Goal: Transaction & Acquisition: Book appointment/travel/reservation

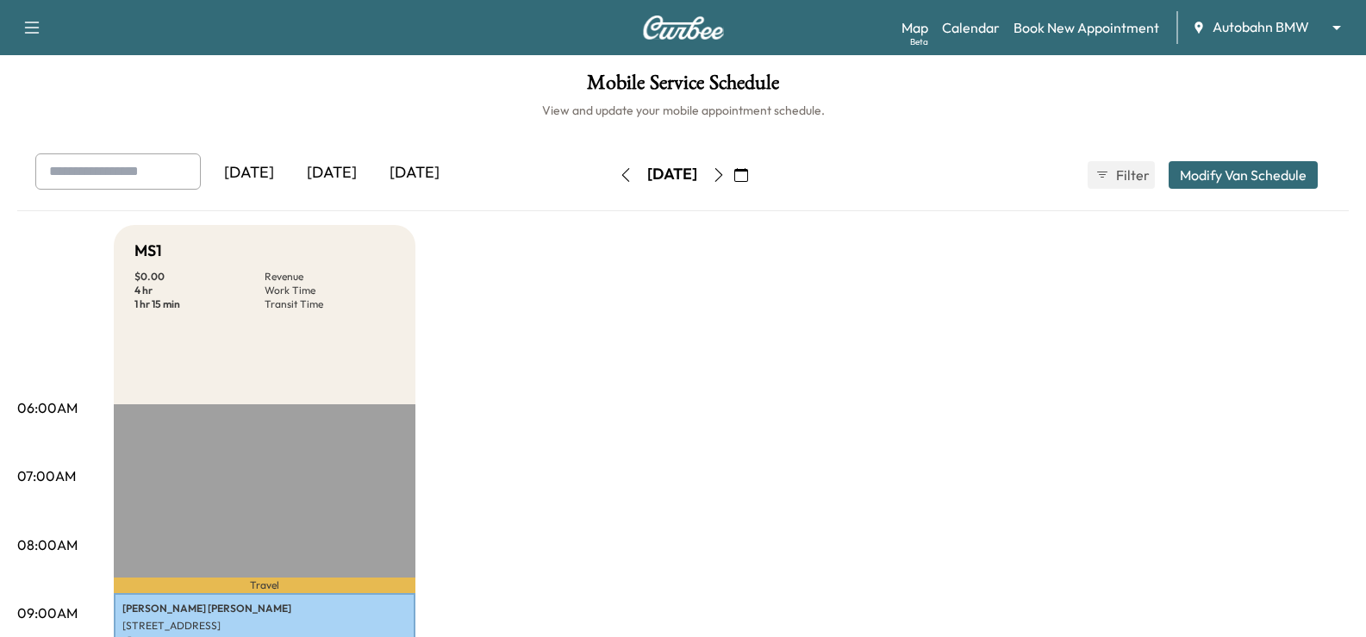
click at [1226, 32] on body "Support Log Out Map Beta Calendar Book New Appointment Autobahn BMW ******** ​ …" at bounding box center [683, 318] width 1366 height 637
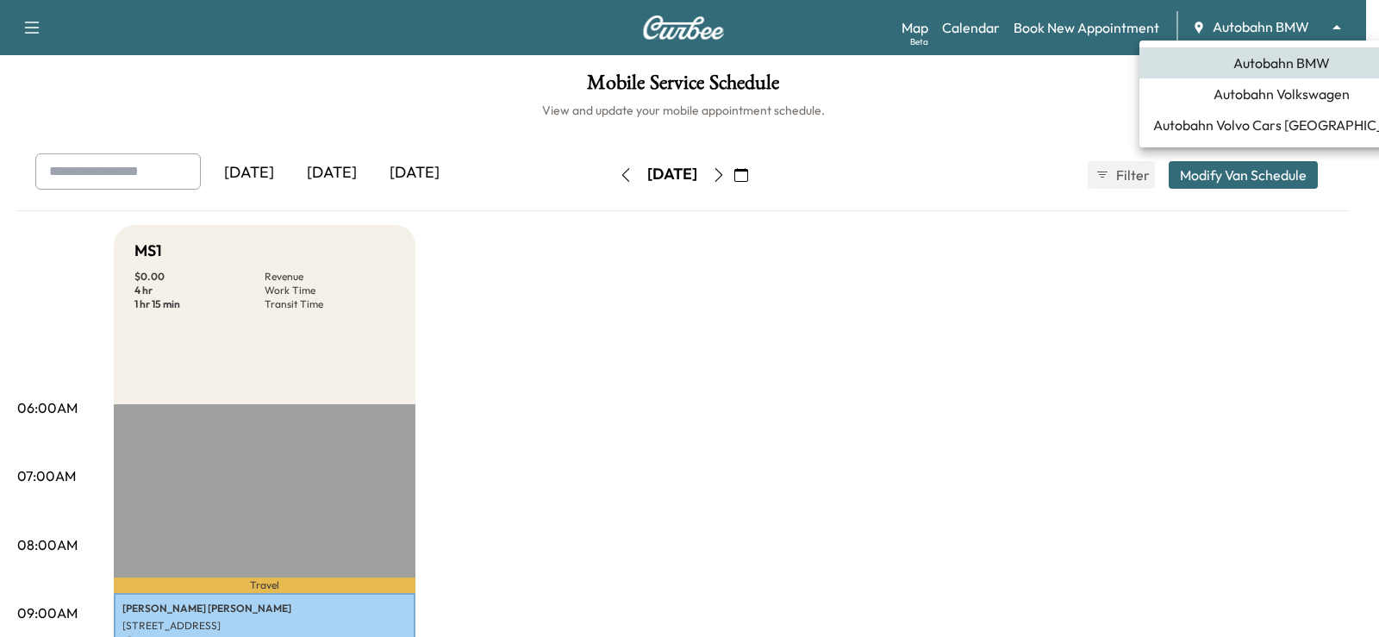
click at [1255, 98] on span "Autobahn Volkswagen" at bounding box center [1282, 94] width 136 height 21
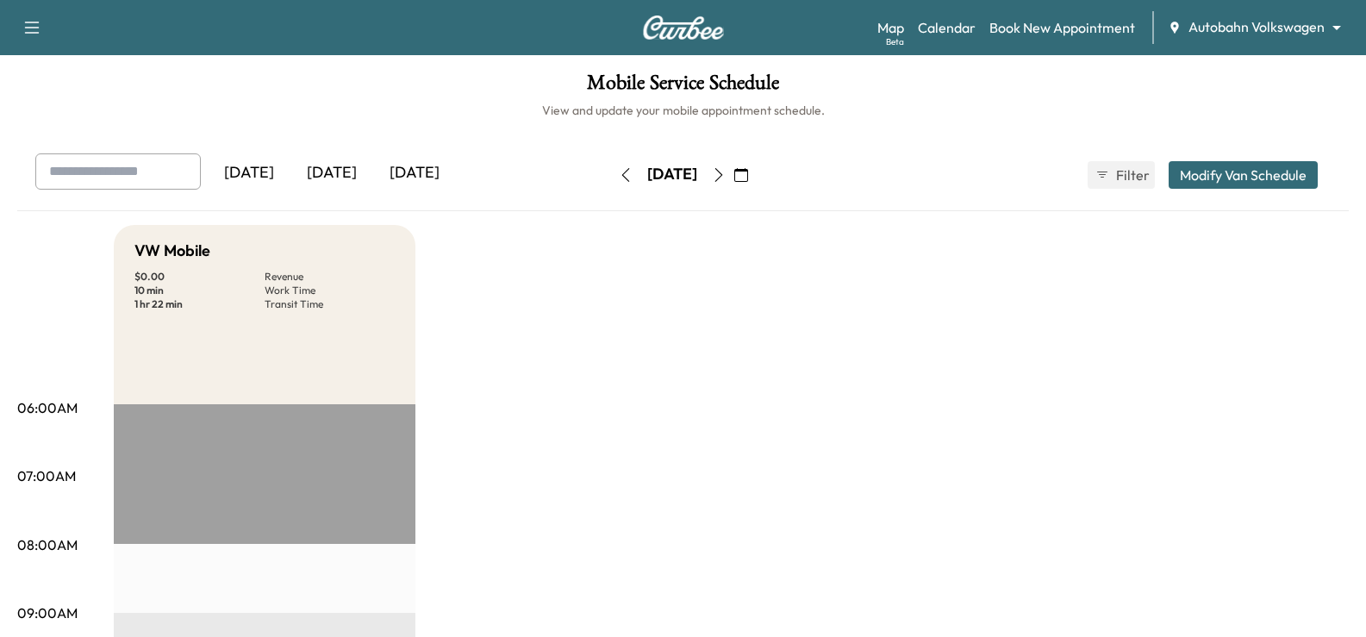
drag, startPoint x: 319, startPoint y: 172, endPoint x: 329, endPoint y: 178, distance: 12.0
click at [321, 172] on div "[DATE]" at bounding box center [331, 173] width 83 height 40
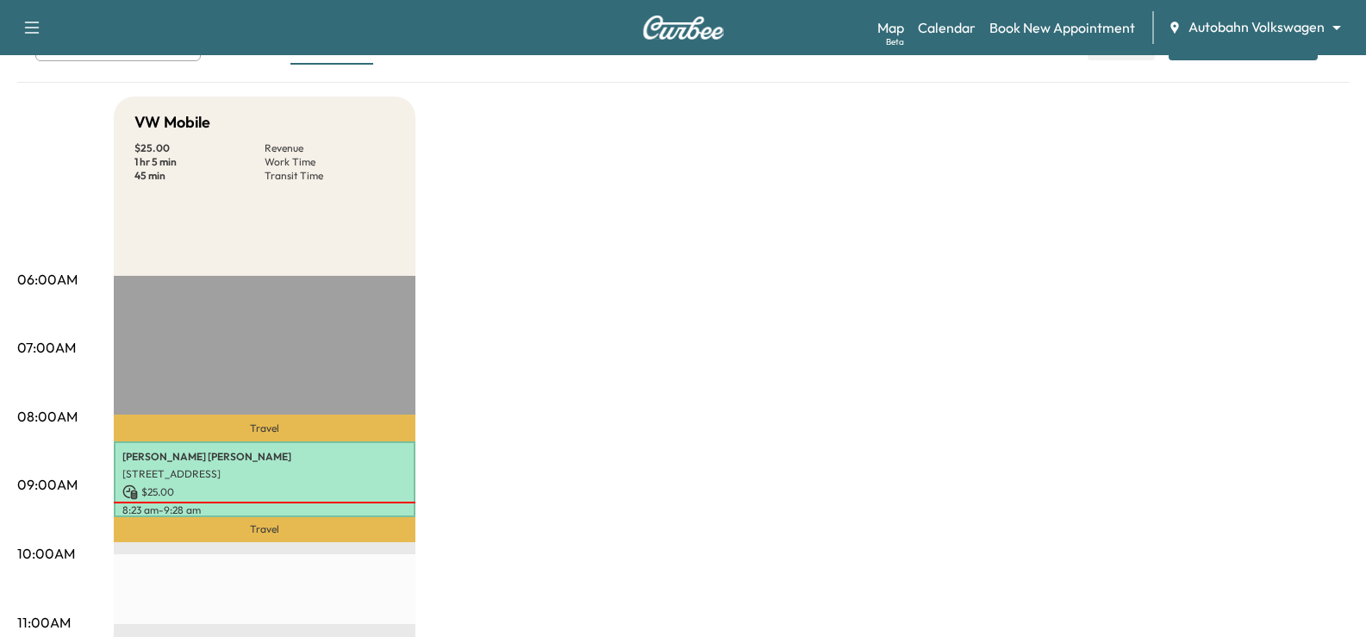
scroll to position [86, 0]
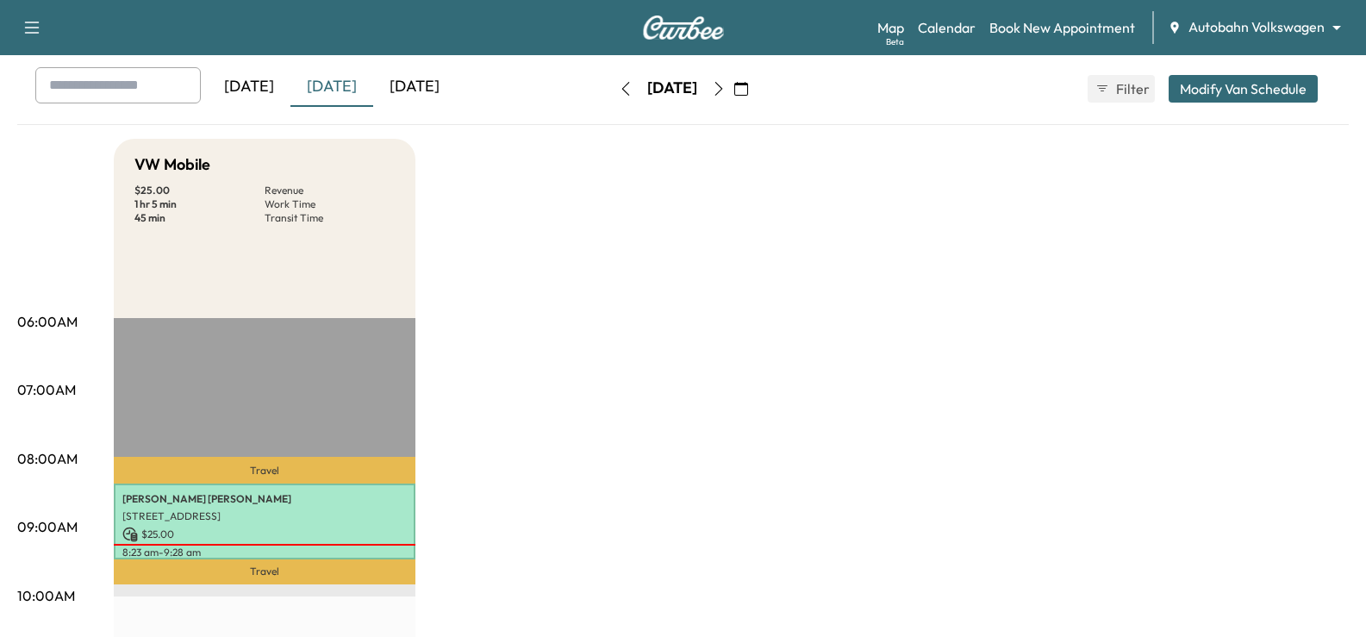
click at [452, 89] on div "[DATE]" at bounding box center [414, 87] width 83 height 40
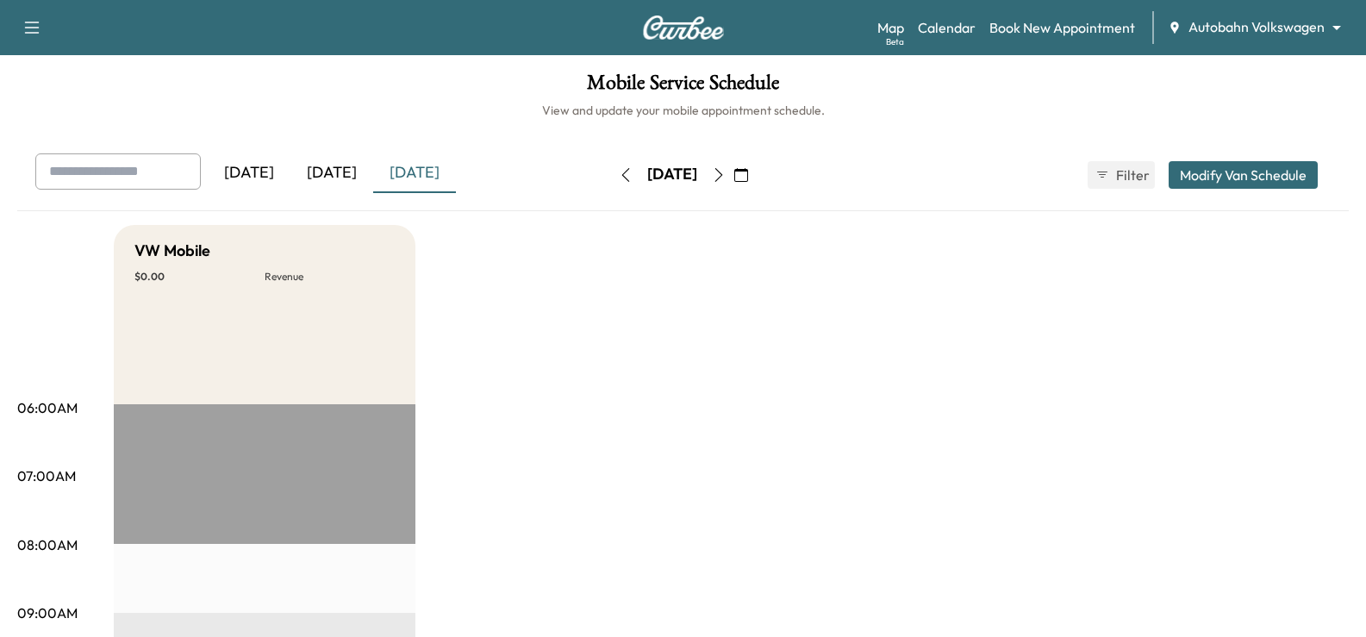
click at [325, 177] on div "[DATE]" at bounding box center [331, 173] width 83 height 40
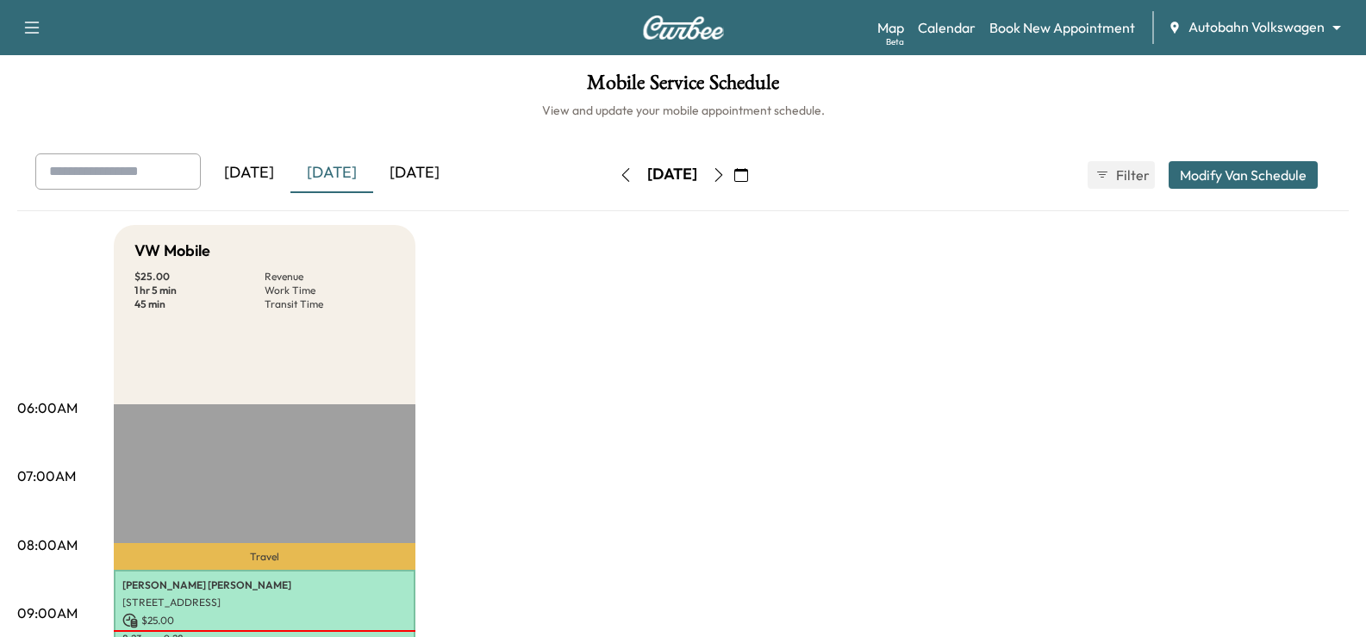
click at [415, 185] on div "[DATE]" at bounding box center [414, 173] width 83 height 40
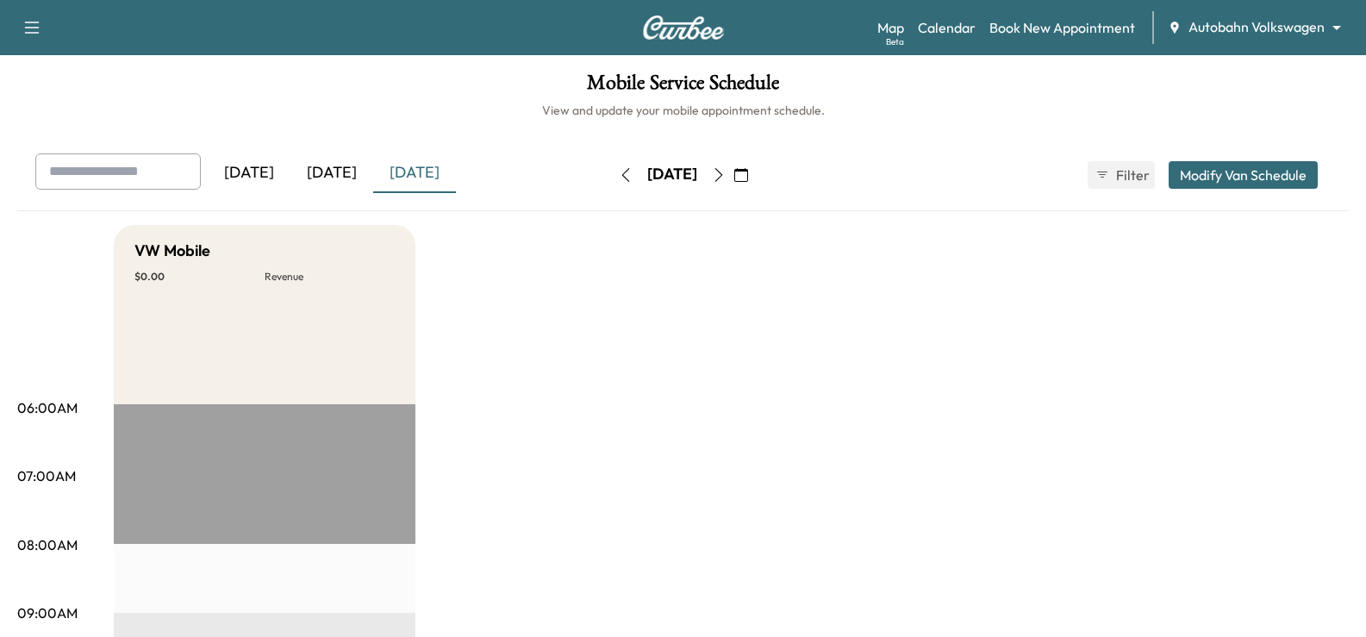
click at [726, 181] on icon "button" at bounding box center [719, 175] width 14 height 14
drag, startPoint x: 873, startPoint y: 290, endPoint x: 873, endPoint y: 246, distance: 43.1
click at [1053, 28] on link "Book New Appointment" at bounding box center [1062, 27] width 146 height 21
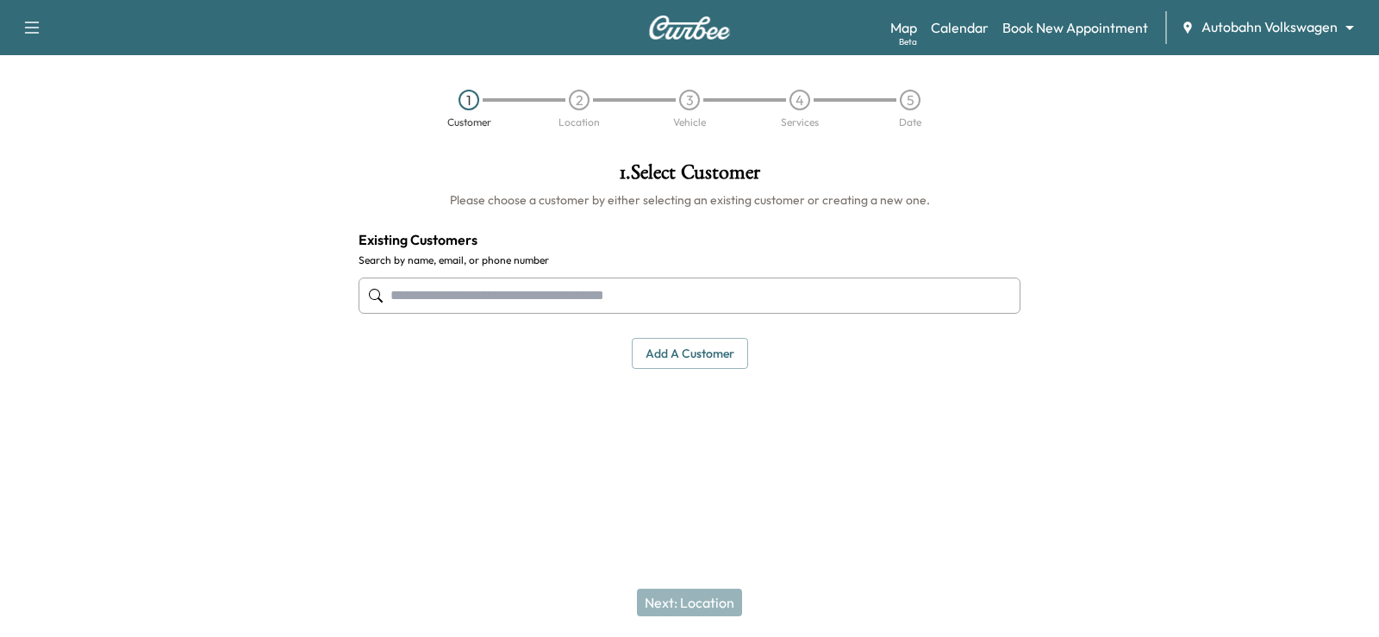
click at [586, 284] on input "text" at bounding box center [690, 296] width 662 height 36
paste input "**********"
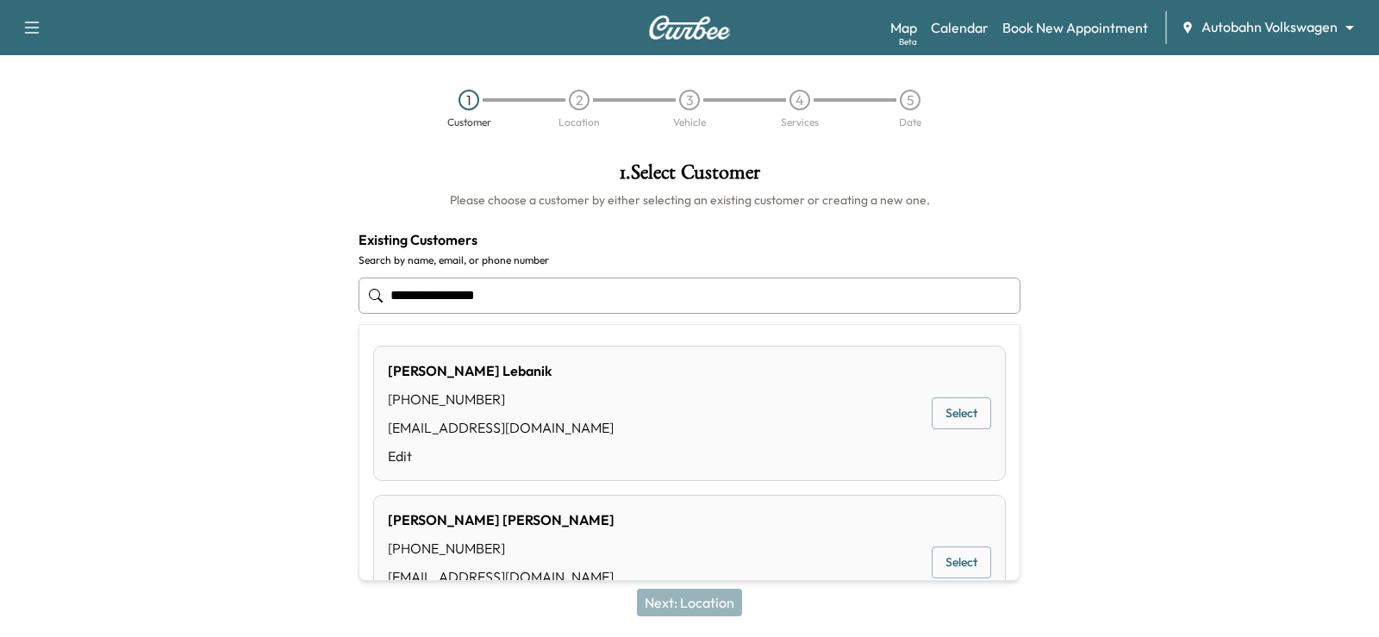
click at [677, 402] on div "[PERSON_NAME] [PHONE_NUMBER] [EMAIL_ADDRESS][DOMAIN_NAME] Edit Select" at bounding box center [689, 413] width 633 height 135
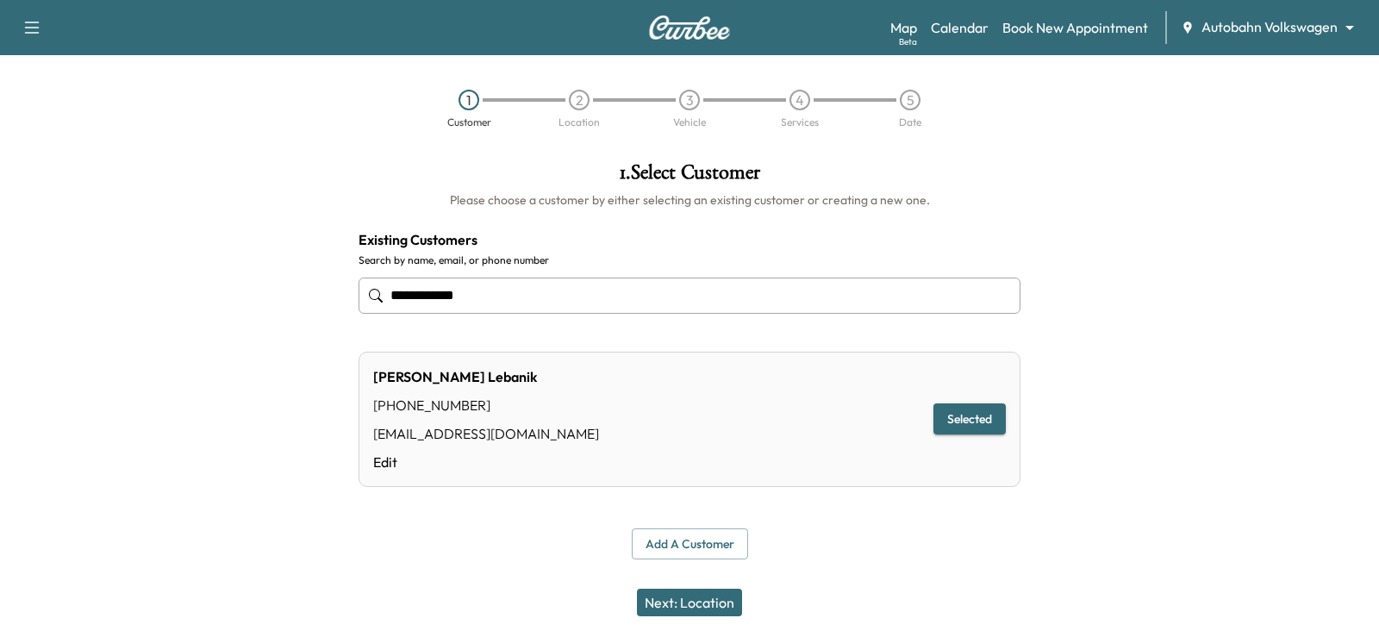
type input "**********"
click at [699, 595] on button "Next: Location" at bounding box center [689, 603] width 105 height 28
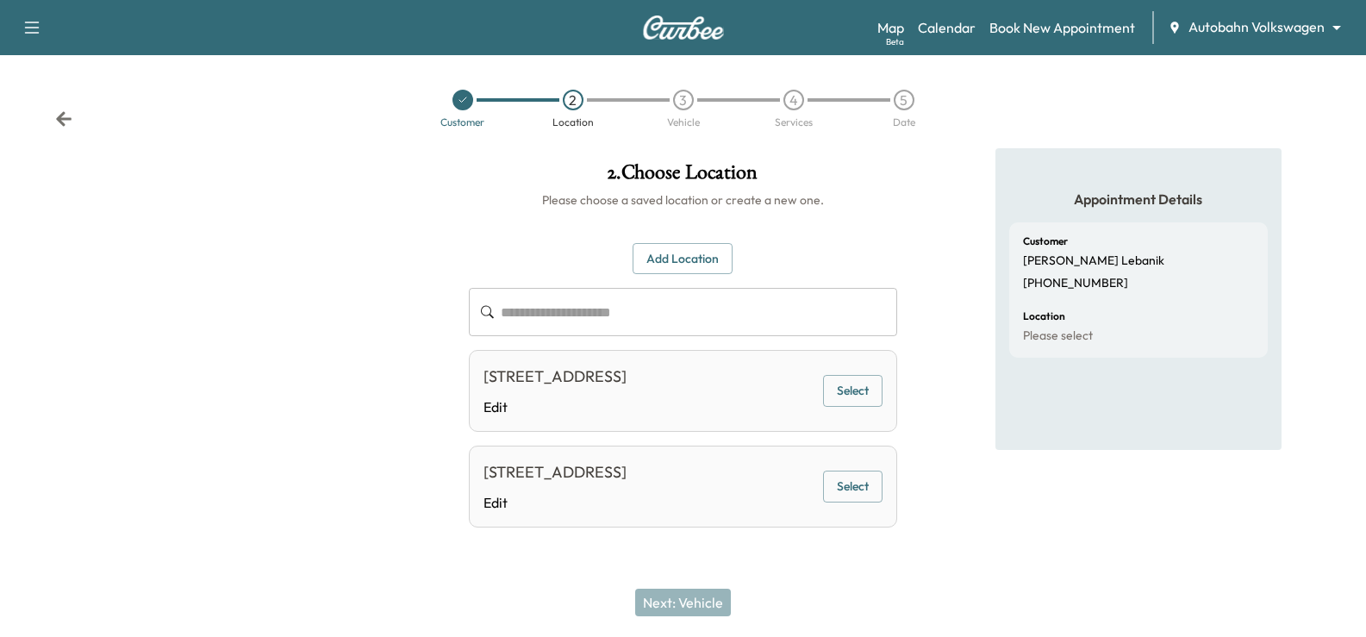
scroll to position [42, 0]
click at [681, 243] on button "Add Location" at bounding box center [683, 259] width 100 height 32
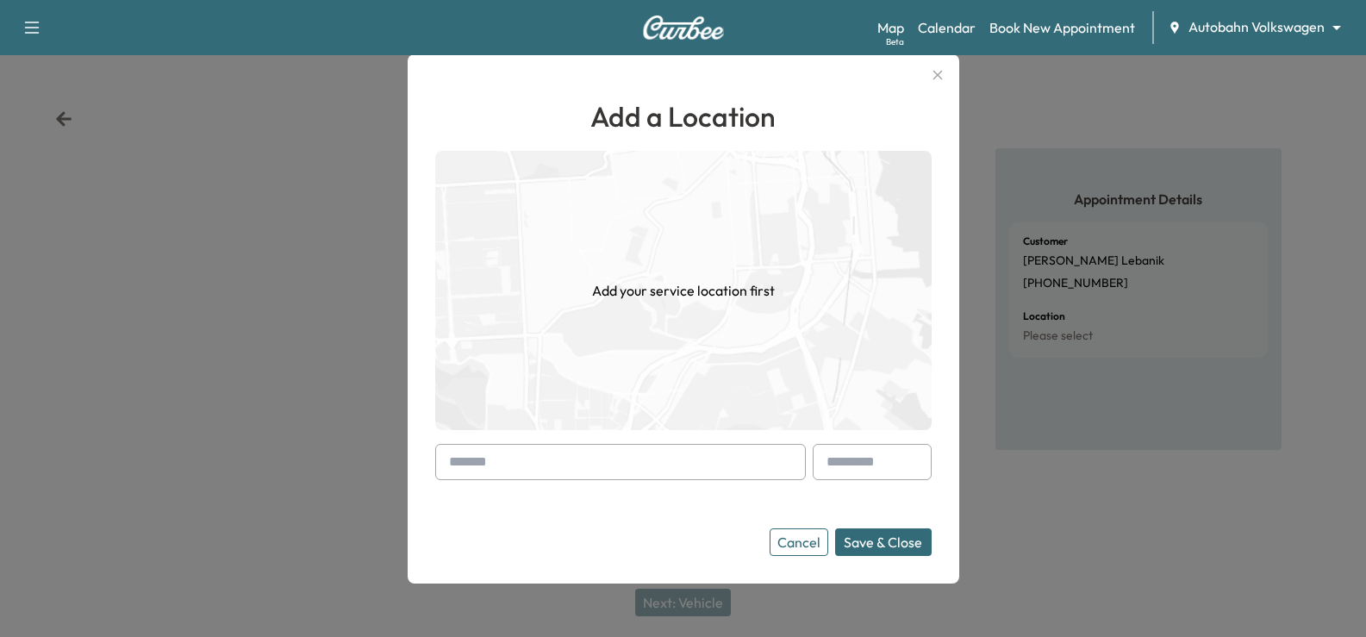
click at [610, 469] on input "text" at bounding box center [620, 462] width 371 height 36
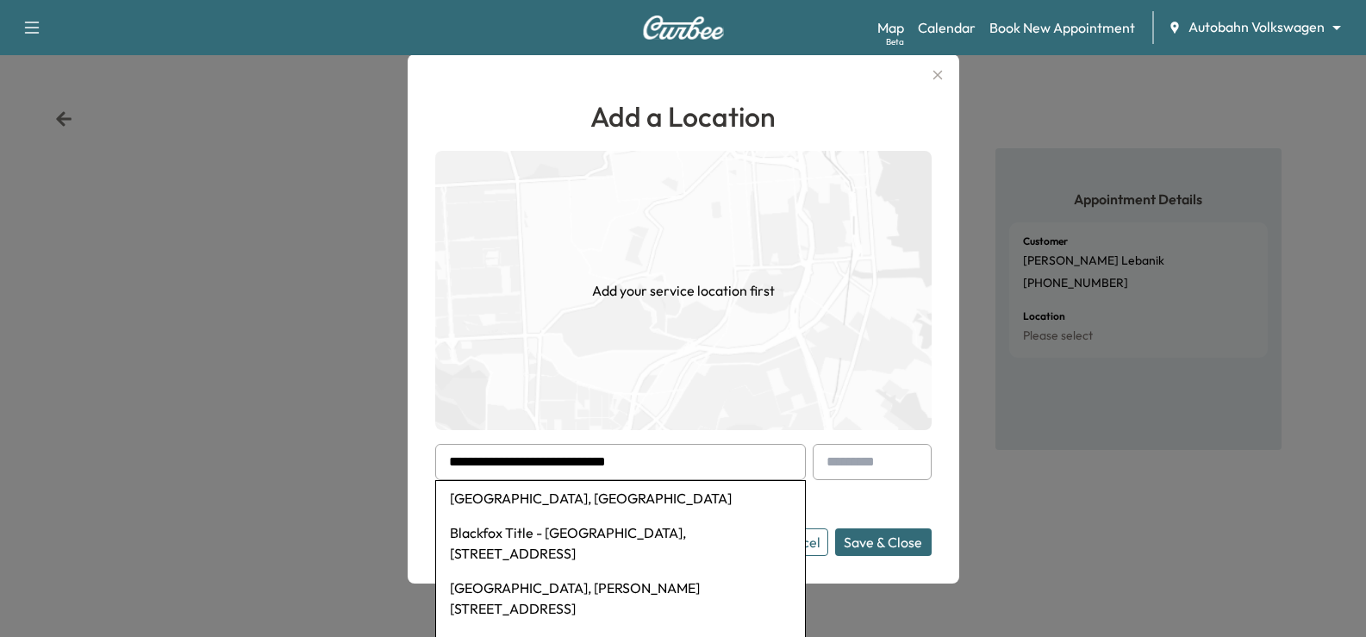
drag, startPoint x: 687, startPoint y: 470, endPoint x: 519, endPoint y: 454, distance: 168.8
click at [371, 438] on div "**********" at bounding box center [683, 318] width 1366 height 637
drag, startPoint x: 697, startPoint y: 471, endPoint x: 405, endPoint y: 468, distance: 292.2
click at [405, 468] on div "**********" at bounding box center [683, 318] width 1366 height 637
paste input "text"
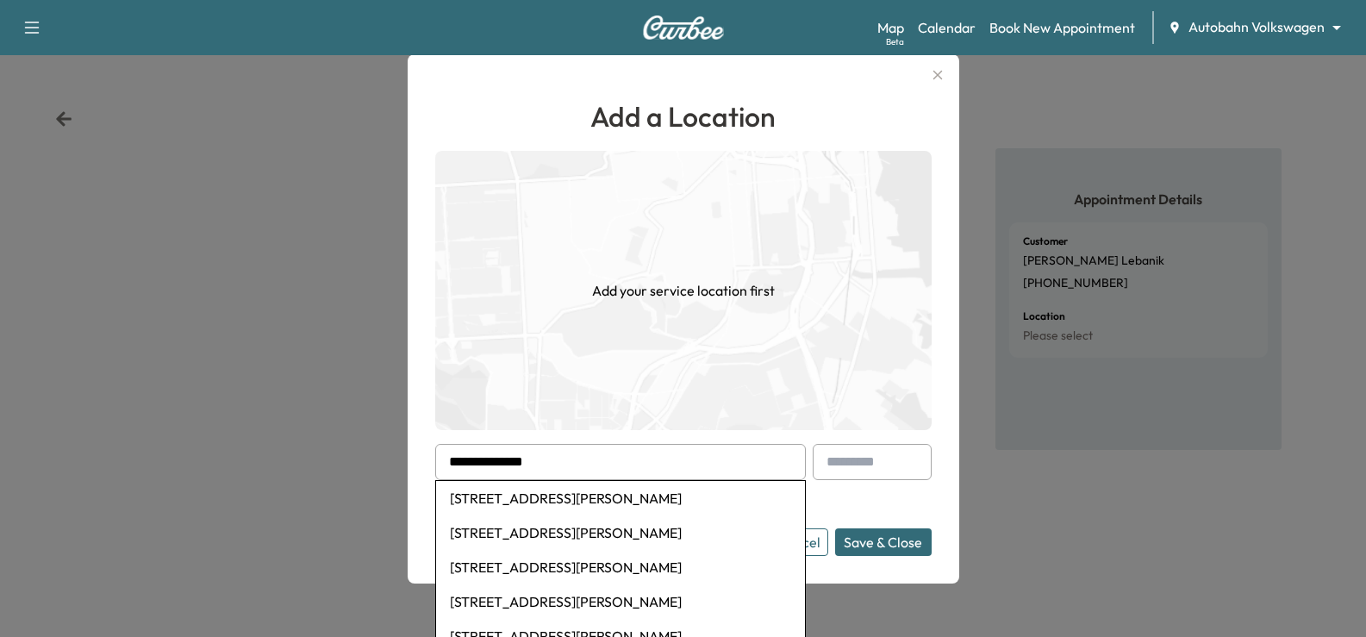
click at [675, 497] on li "[STREET_ADDRESS][PERSON_NAME]" at bounding box center [620, 498] width 369 height 34
type input "**********"
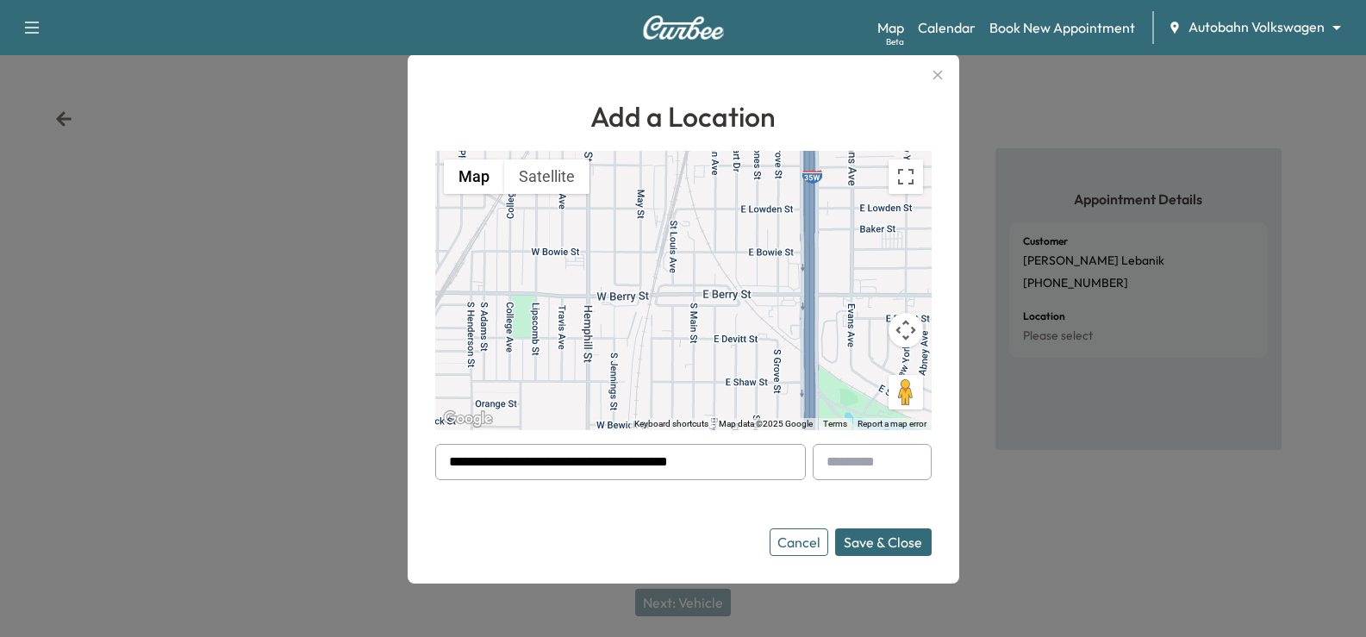
click at [732, 485] on form "**********" at bounding box center [683, 500] width 496 height 112
click at [895, 541] on button "Save & Close" at bounding box center [883, 542] width 97 height 28
click at [895, 541] on div "Cancel Save & Close" at bounding box center [851, 542] width 162 height 28
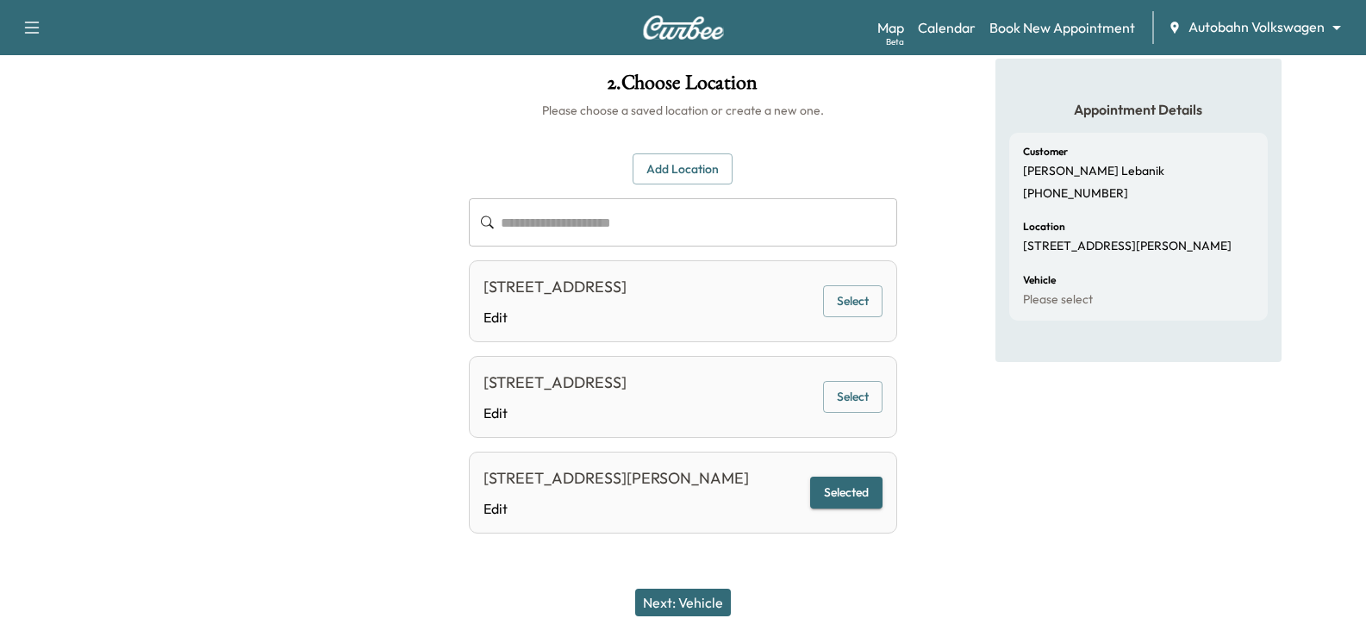
scroll to position [138, 0]
click at [696, 595] on button "Next: Vehicle" at bounding box center [683, 603] width 96 height 28
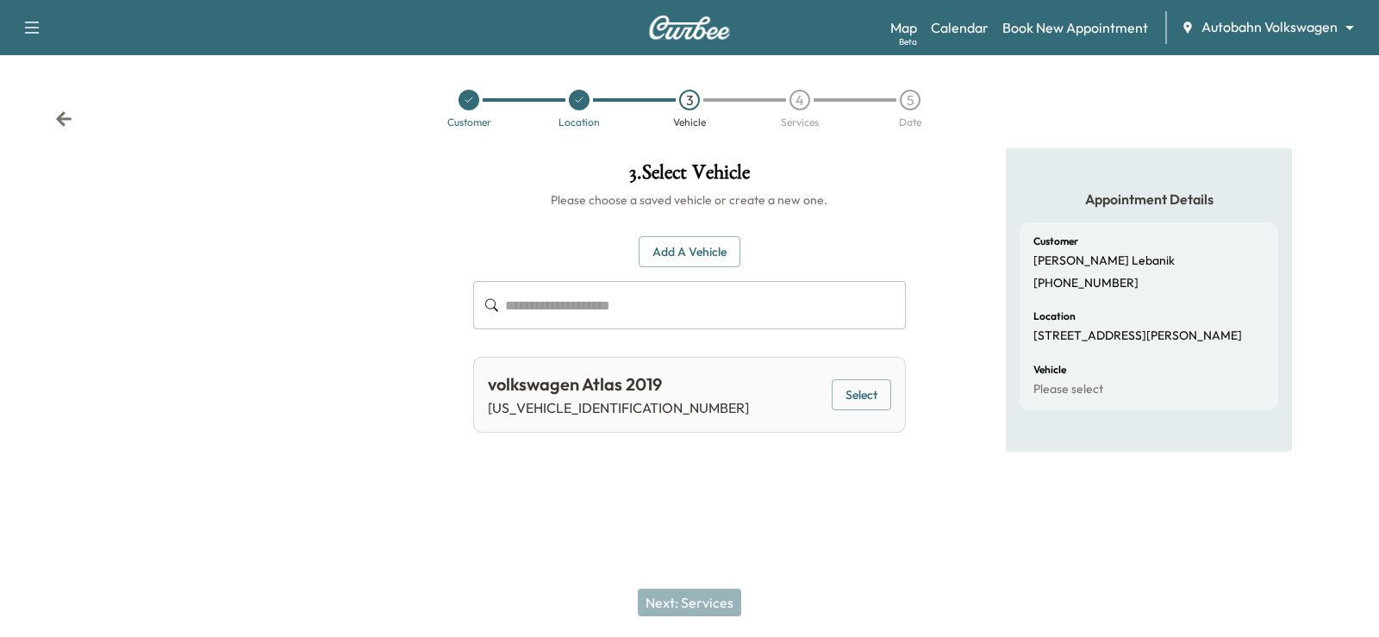
click at [858, 382] on button "Select" at bounding box center [861, 395] width 59 height 32
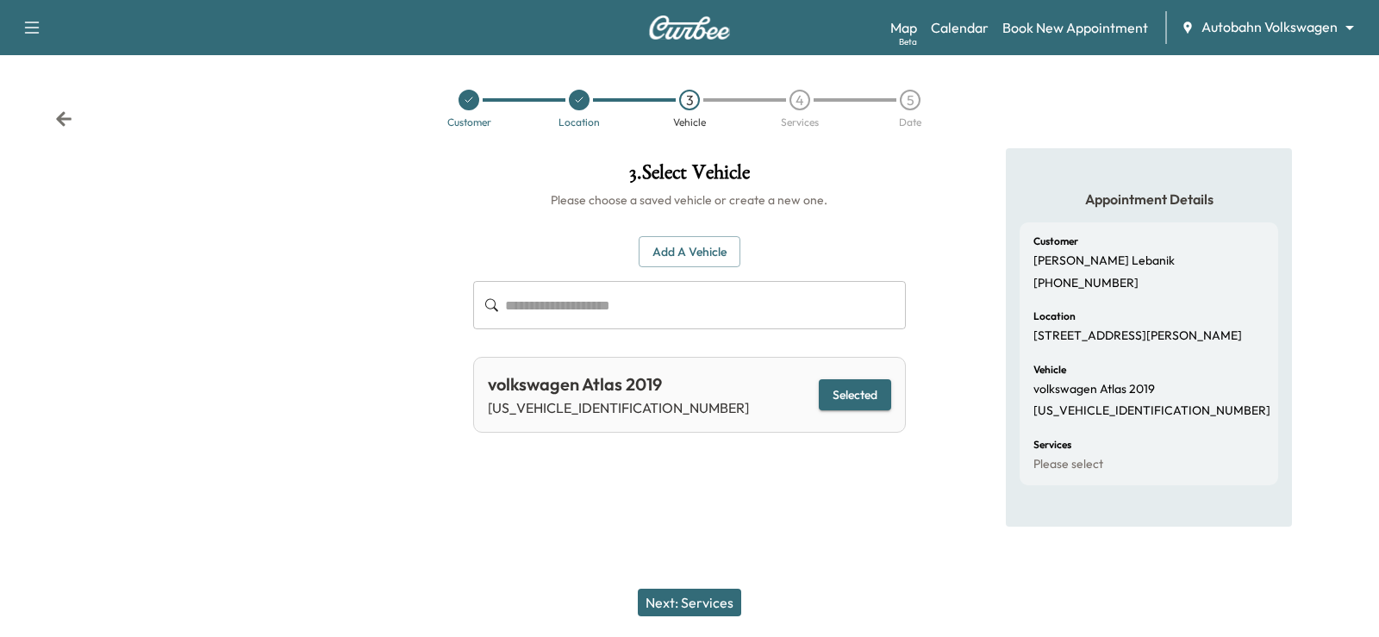
click at [692, 611] on button "Next: Services" at bounding box center [689, 603] width 103 height 28
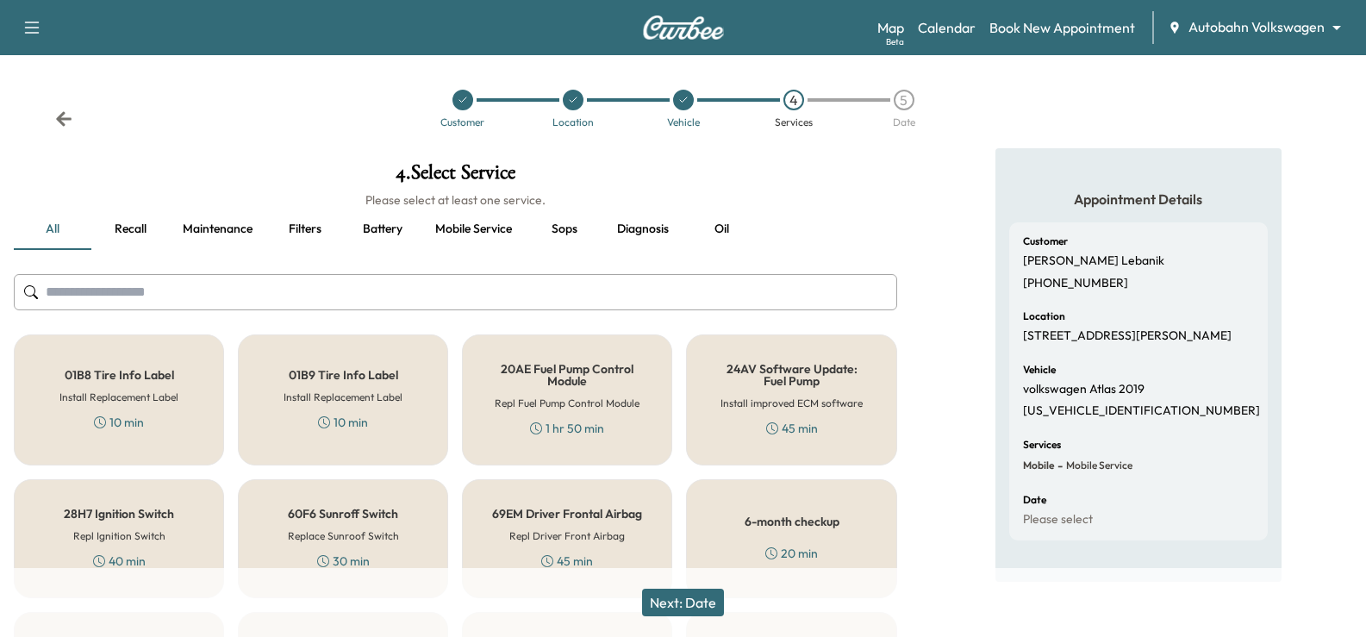
click at [721, 230] on button "Oil" at bounding box center [722, 229] width 78 height 41
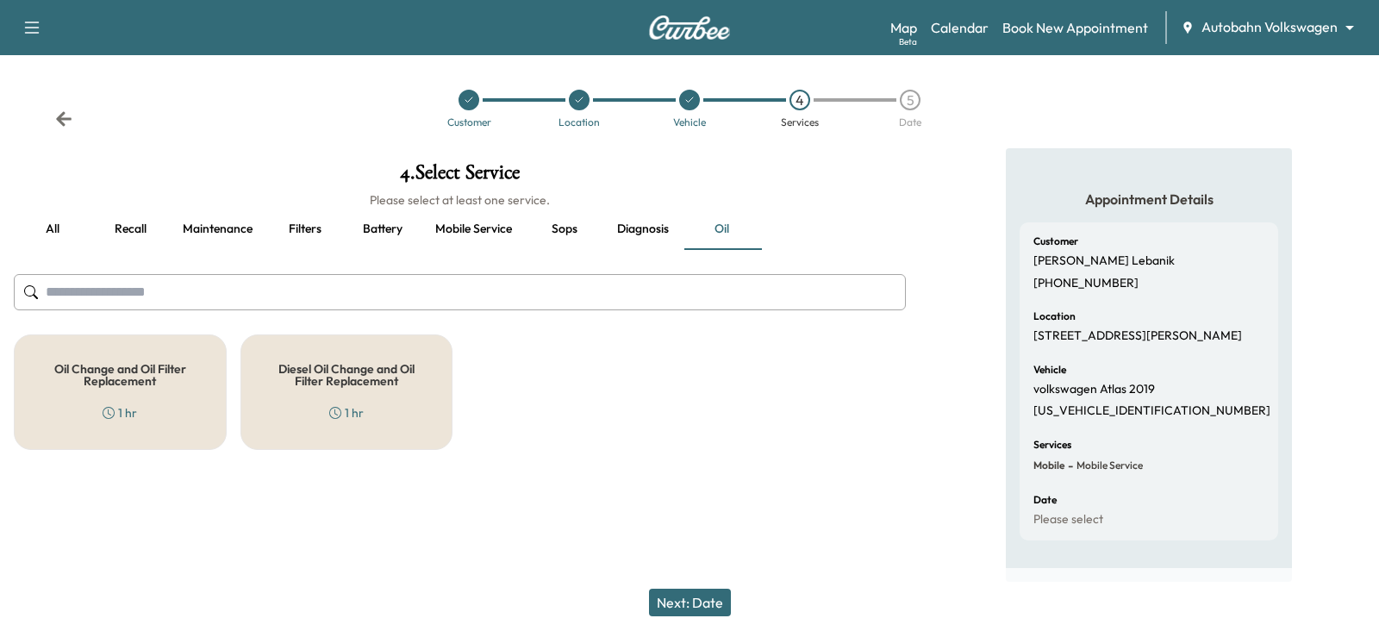
click at [175, 392] on div "Oil Change and Oil Filter Replacement 1 hr" at bounding box center [120, 391] width 213 height 115
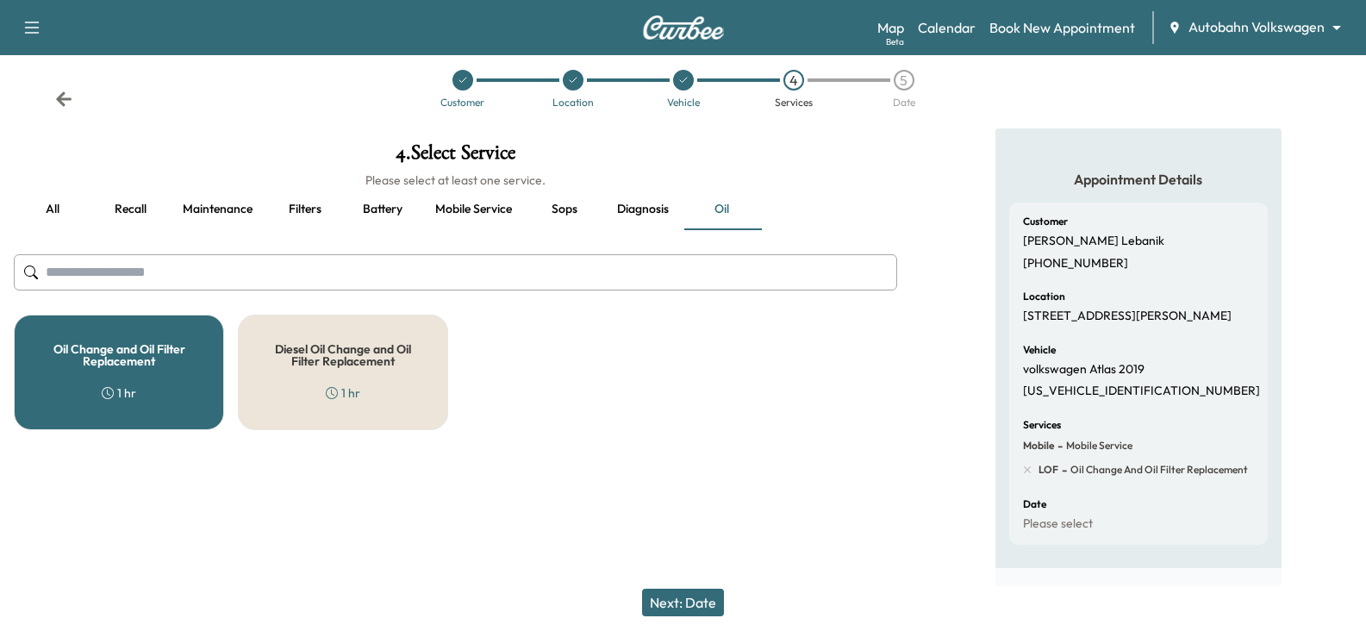
scroll to position [24, 0]
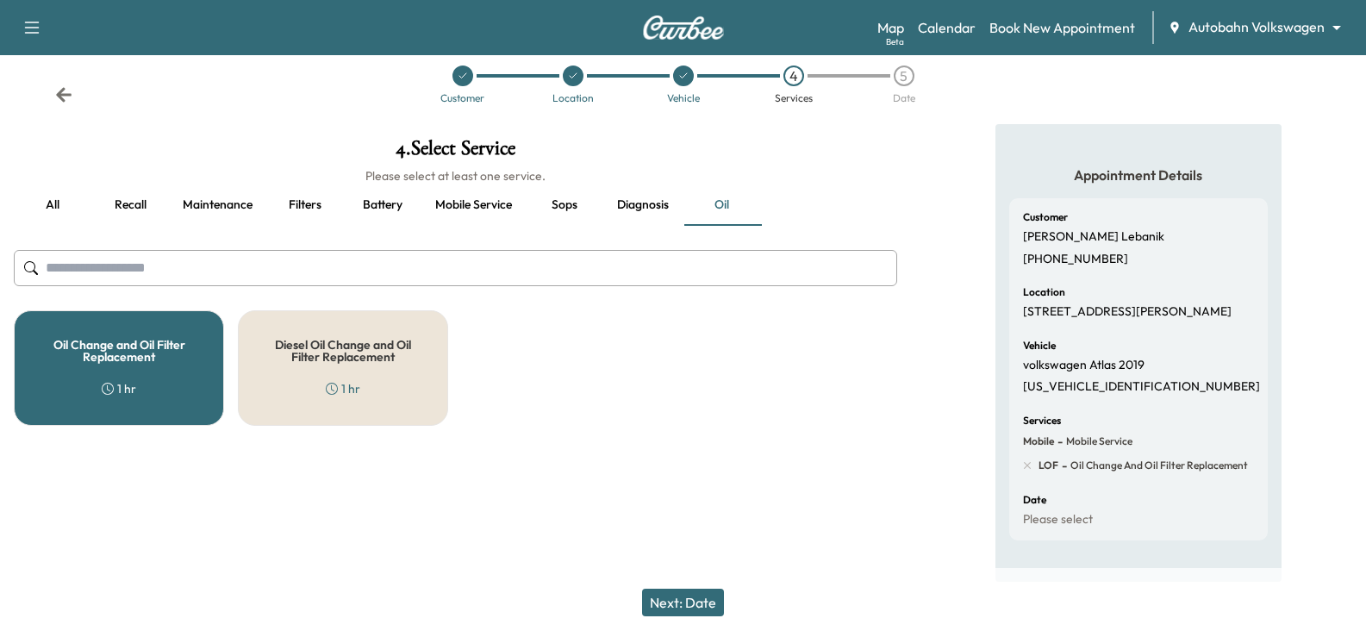
click at [695, 597] on button "Next: Date" at bounding box center [683, 603] width 82 height 28
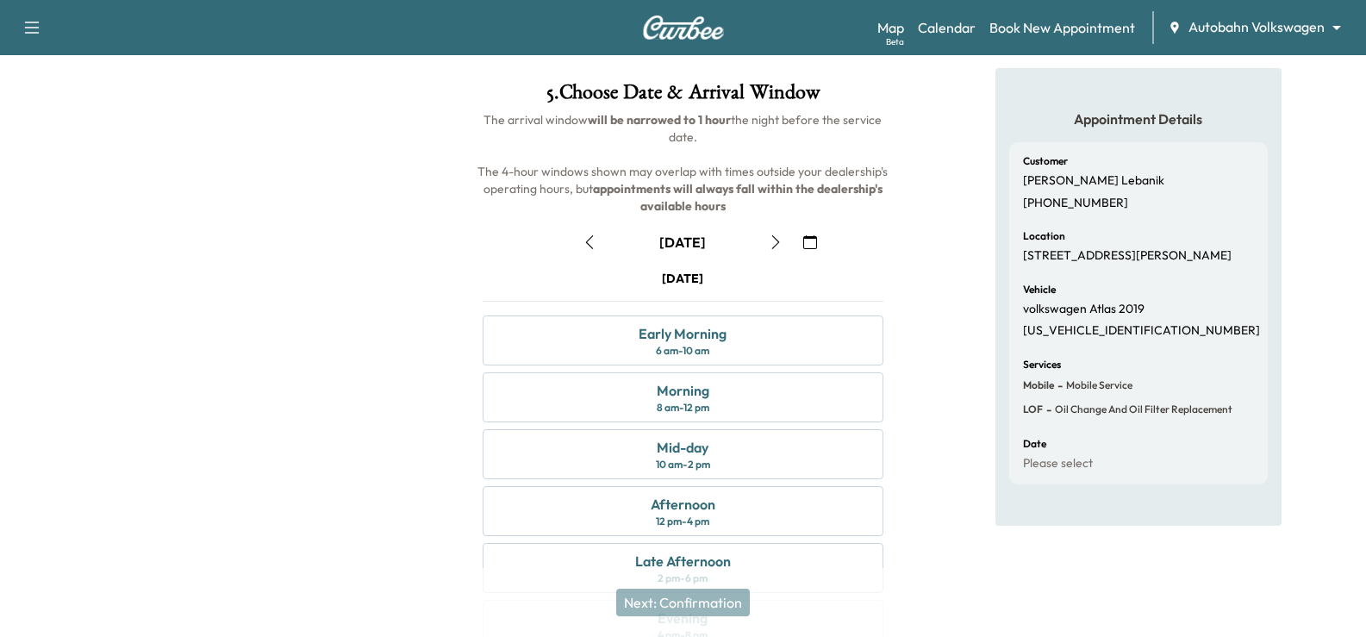
scroll to position [110, 0]
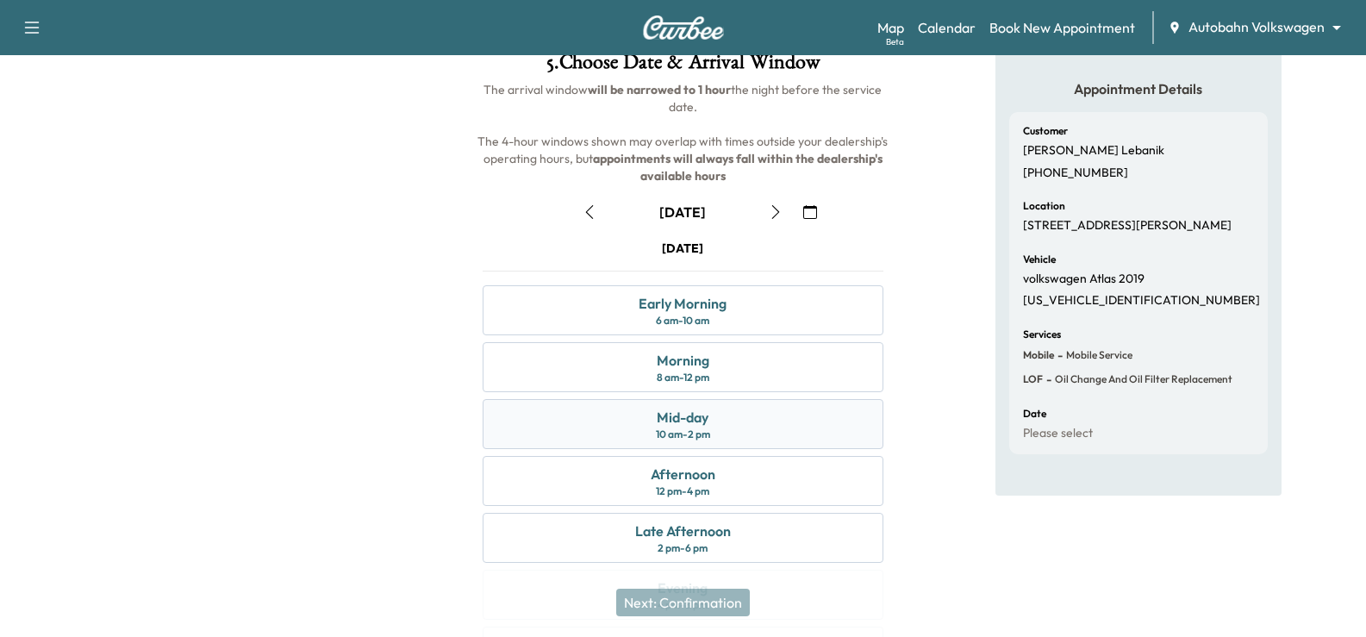
click at [829, 426] on div "Mid-day 10 am - 2 pm" at bounding box center [683, 424] width 400 height 50
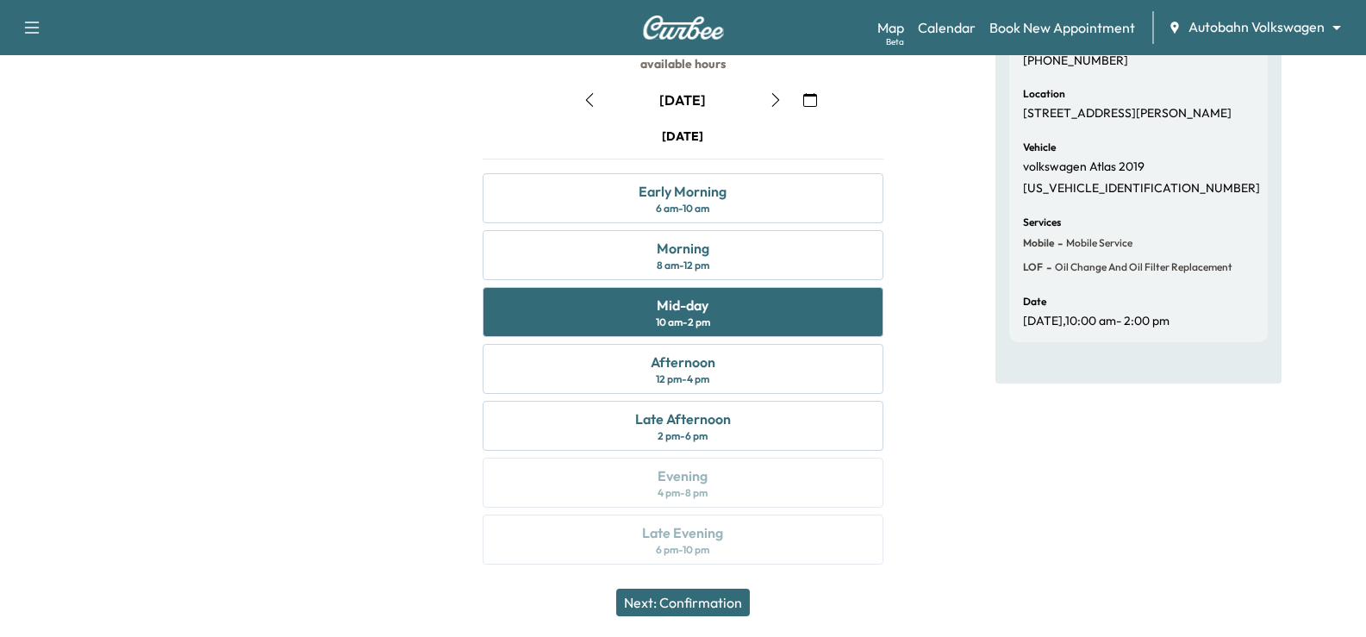
scroll to position [226, 0]
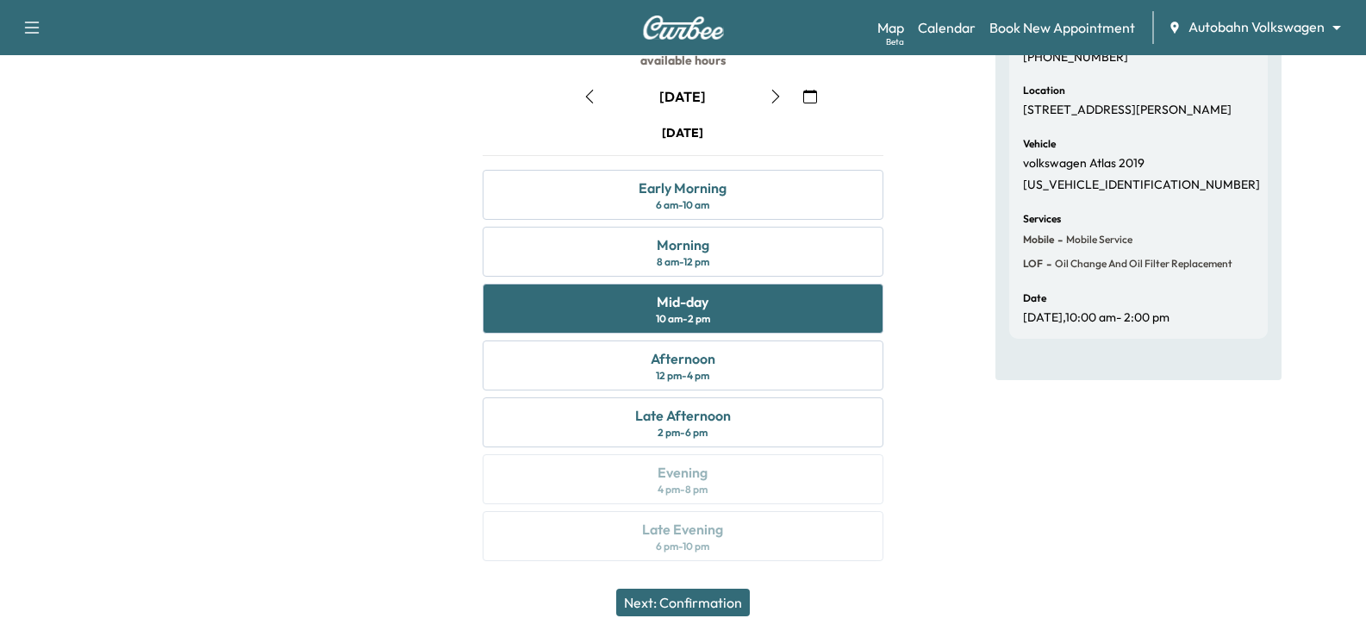
click at [736, 597] on button "Next: Confirmation" at bounding box center [683, 603] width 134 height 28
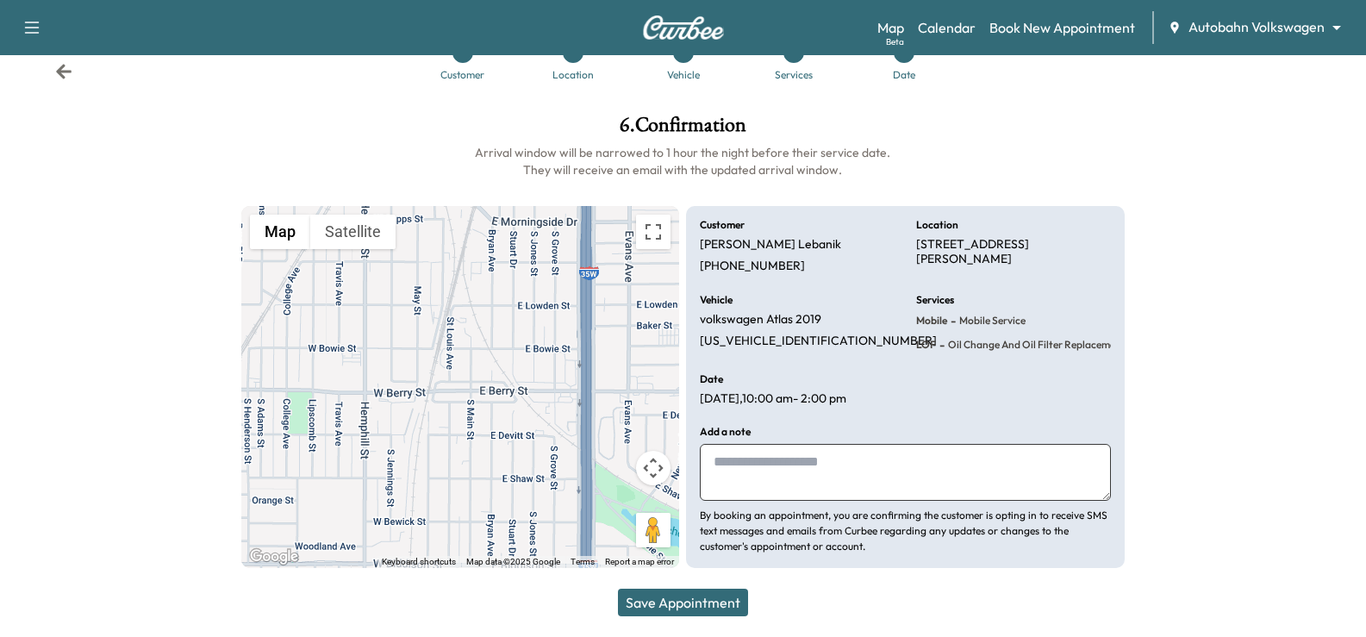
click at [815, 484] on textarea at bounding box center [905, 472] width 410 height 57
type textarea "*"
type textarea "**********"
click at [719, 609] on button "Save Appointment" at bounding box center [683, 603] width 130 height 28
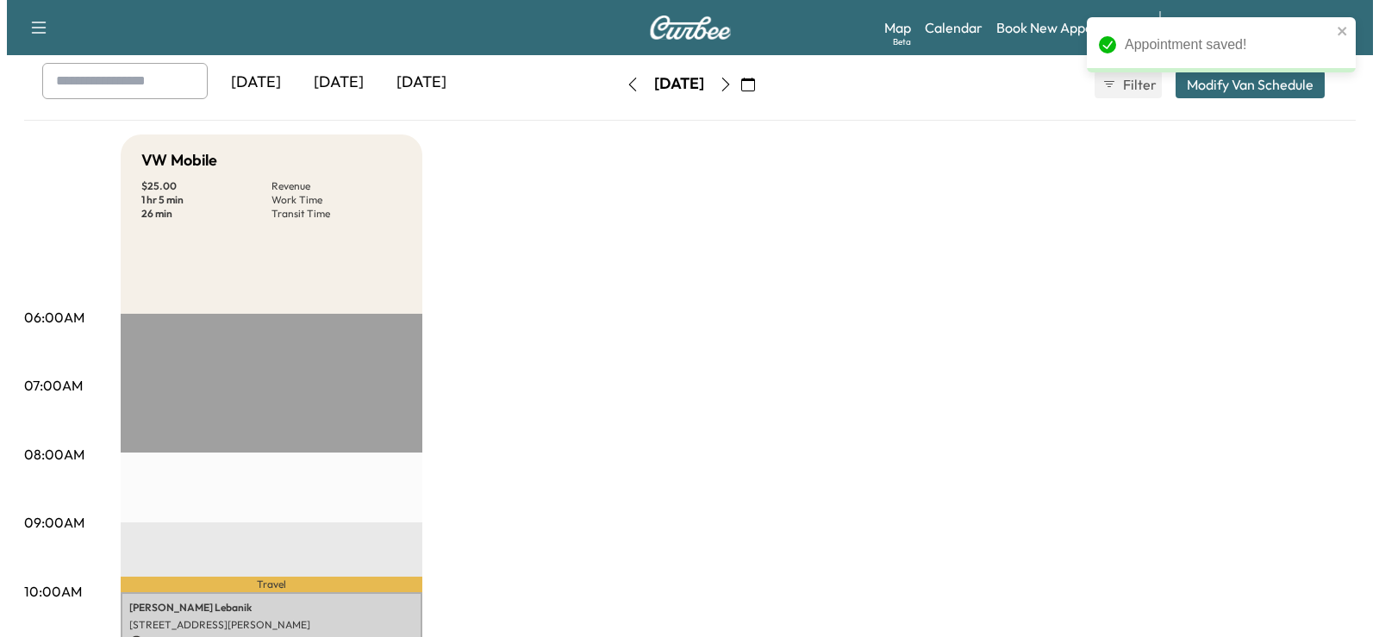
scroll to position [345, 0]
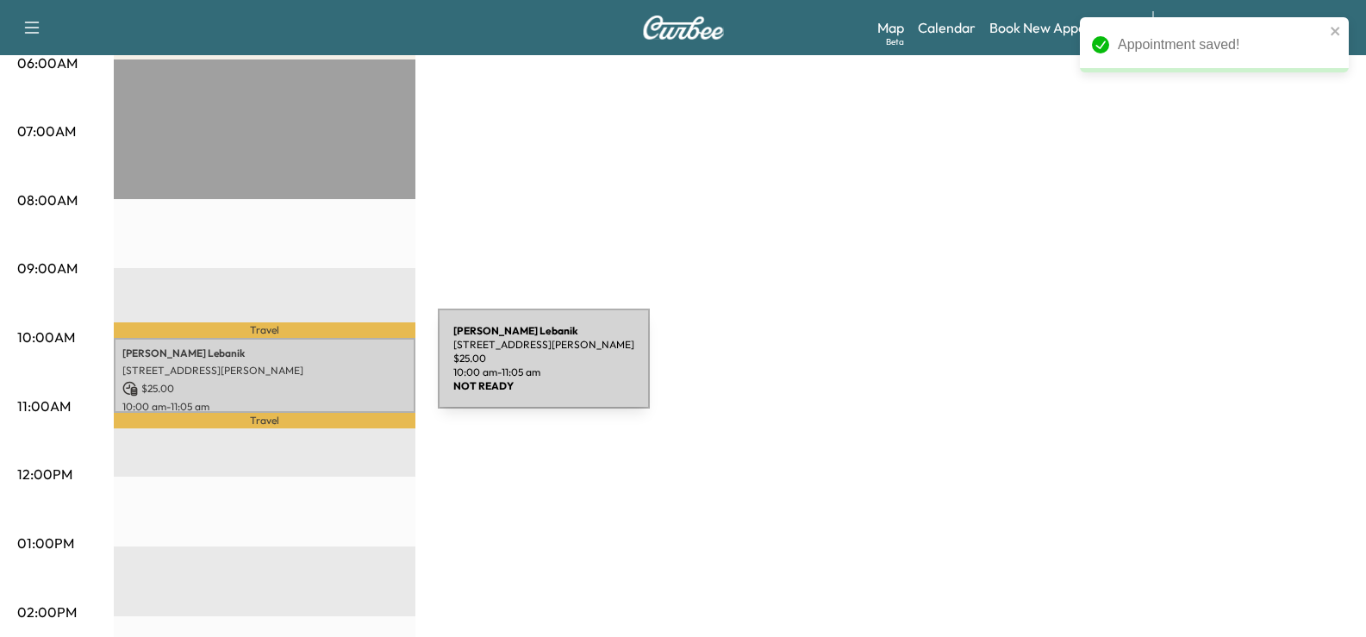
click at [309, 369] on p "[STREET_ADDRESS][PERSON_NAME]" at bounding box center [264, 371] width 284 height 14
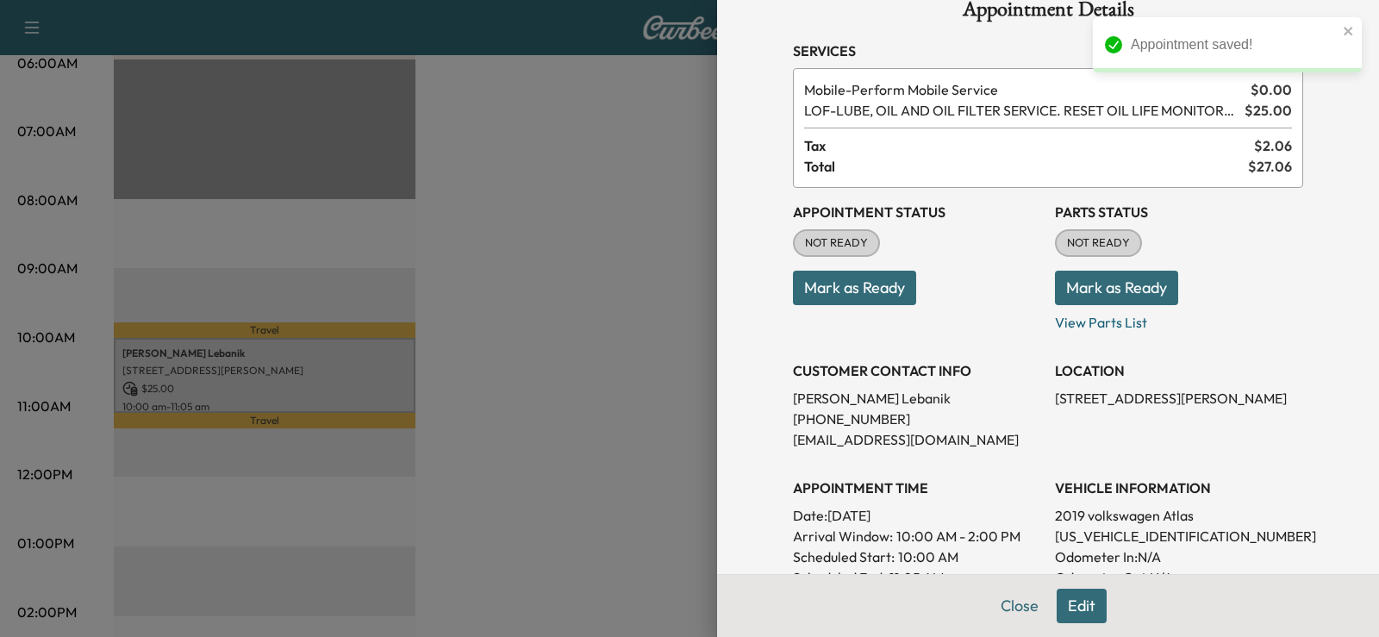
scroll to position [34, 0]
